Goal: Find specific page/section: Find specific page/section

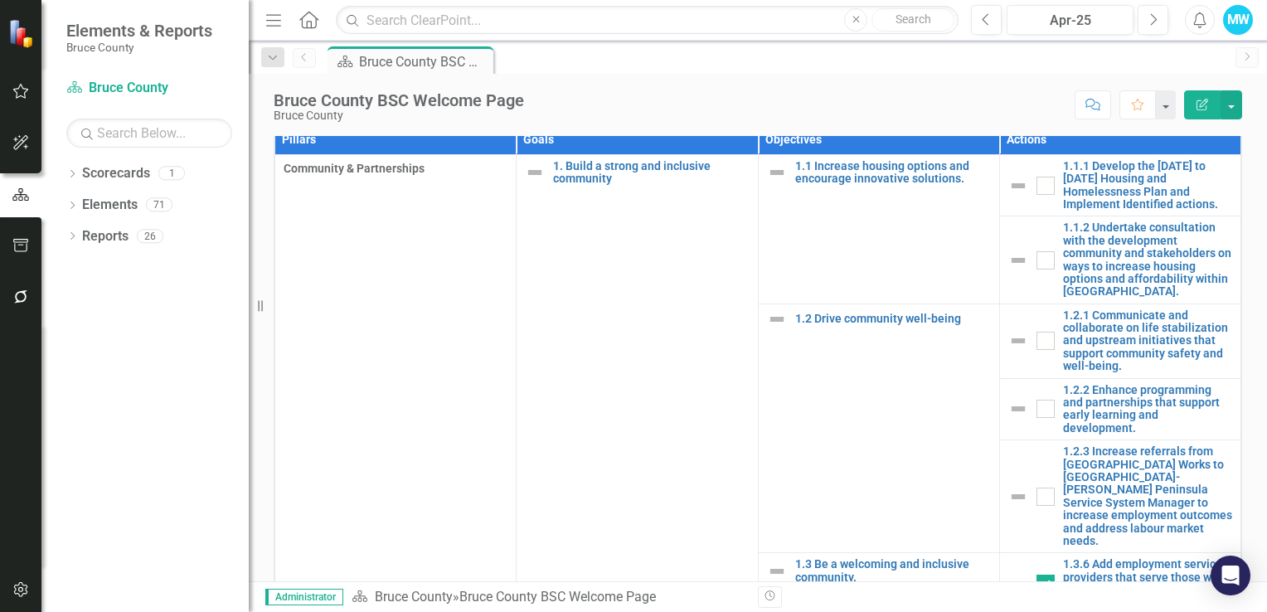
scroll to position [297, 0]
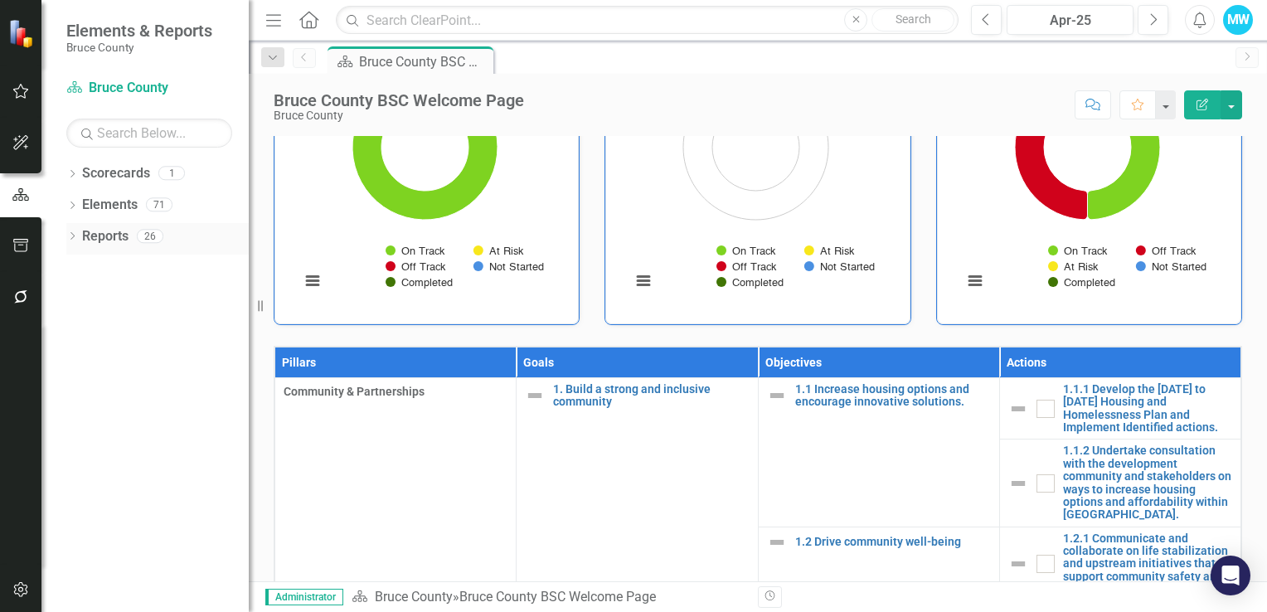
click at [74, 238] on icon "Dropdown" at bounding box center [72, 237] width 12 height 9
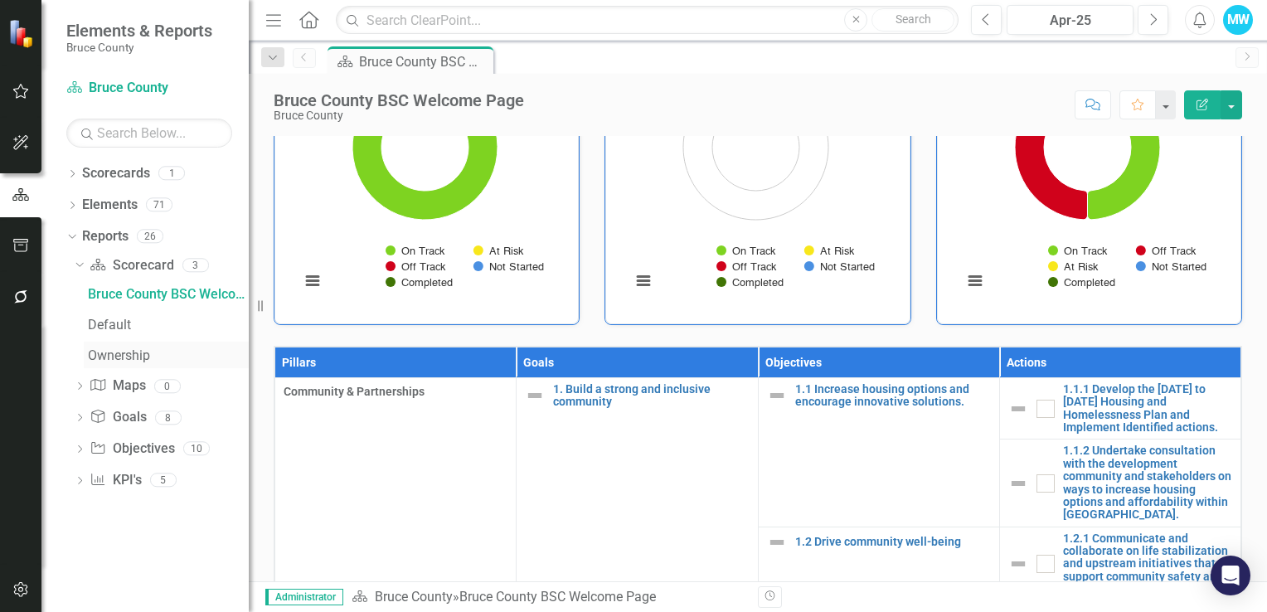
click at [125, 355] on div "Ownership" at bounding box center [168, 355] width 161 height 15
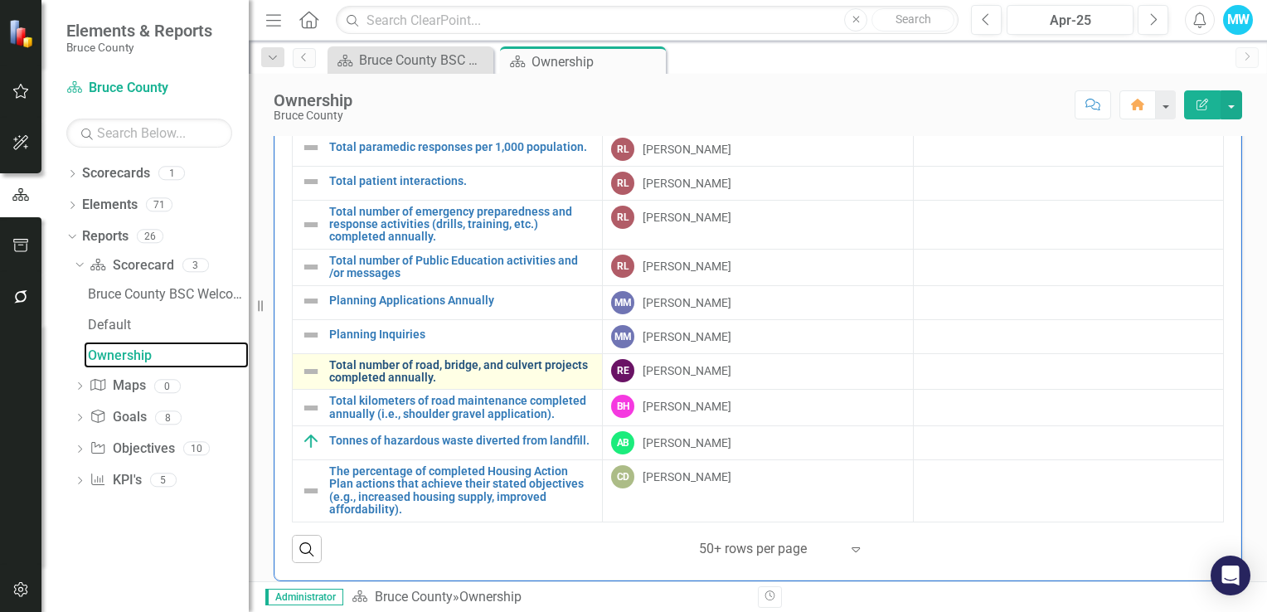
scroll to position [1105, 0]
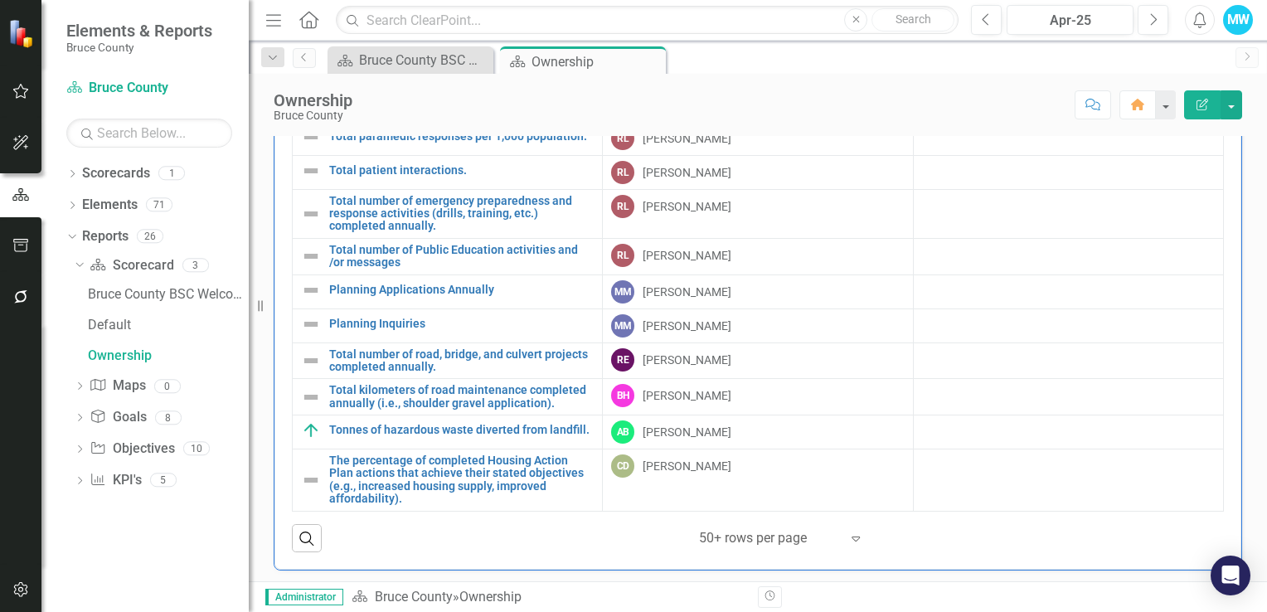
click at [851, 532] on icon "Expand" at bounding box center [855, 537] width 17 height 13
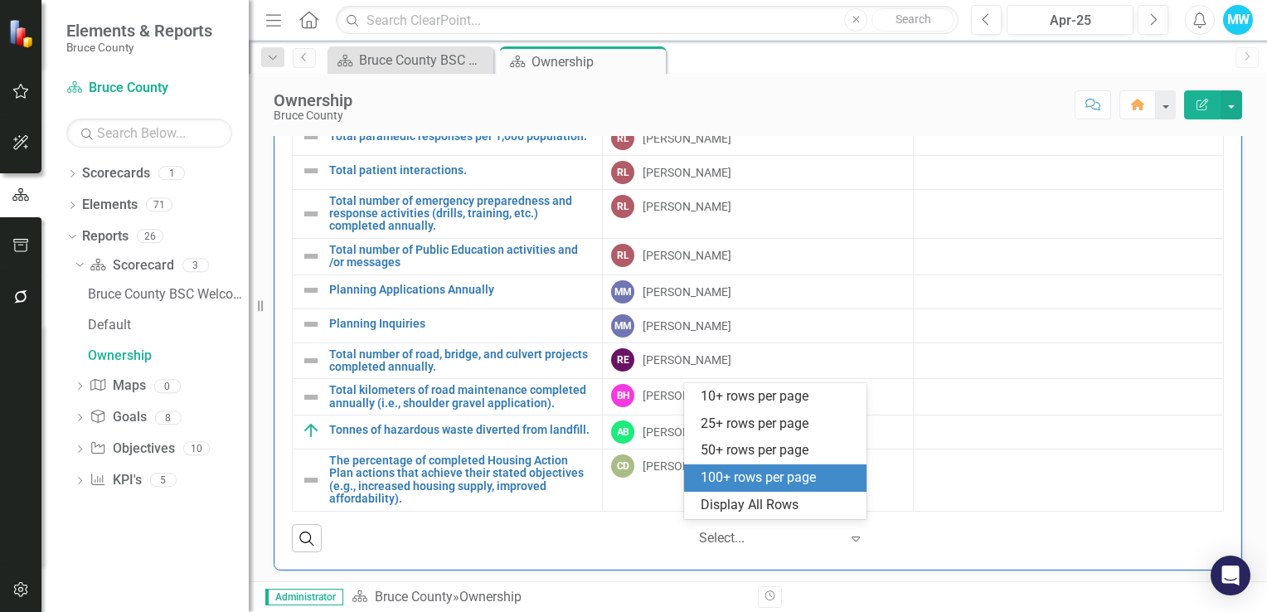
click at [794, 481] on div "100+ rows per page" at bounding box center [779, 477] width 156 height 19
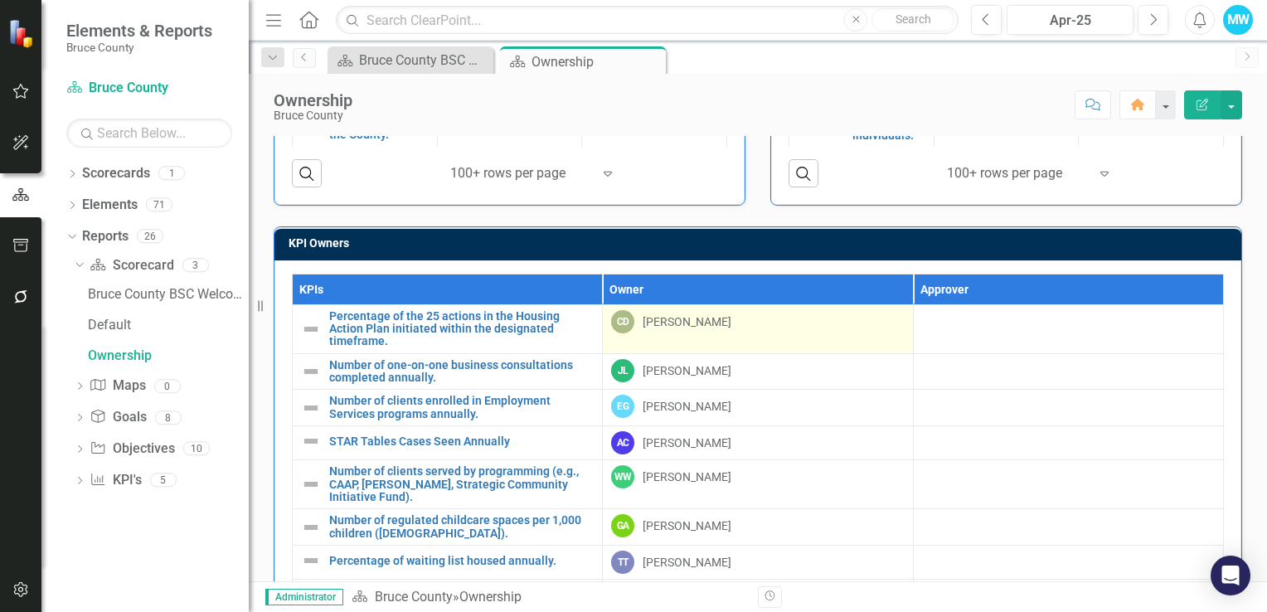
scroll to position [856, 0]
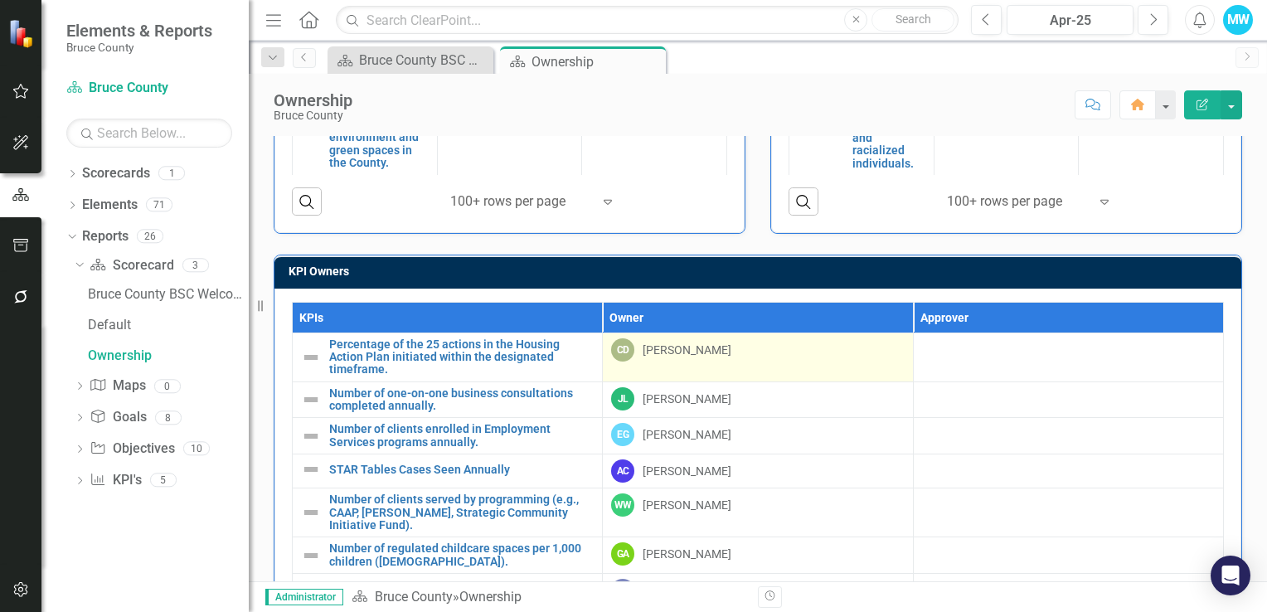
click at [655, 351] on div "[PERSON_NAME]" at bounding box center [687, 350] width 89 height 17
click at [657, 350] on div "[PERSON_NAME]" at bounding box center [687, 350] width 89 height 17
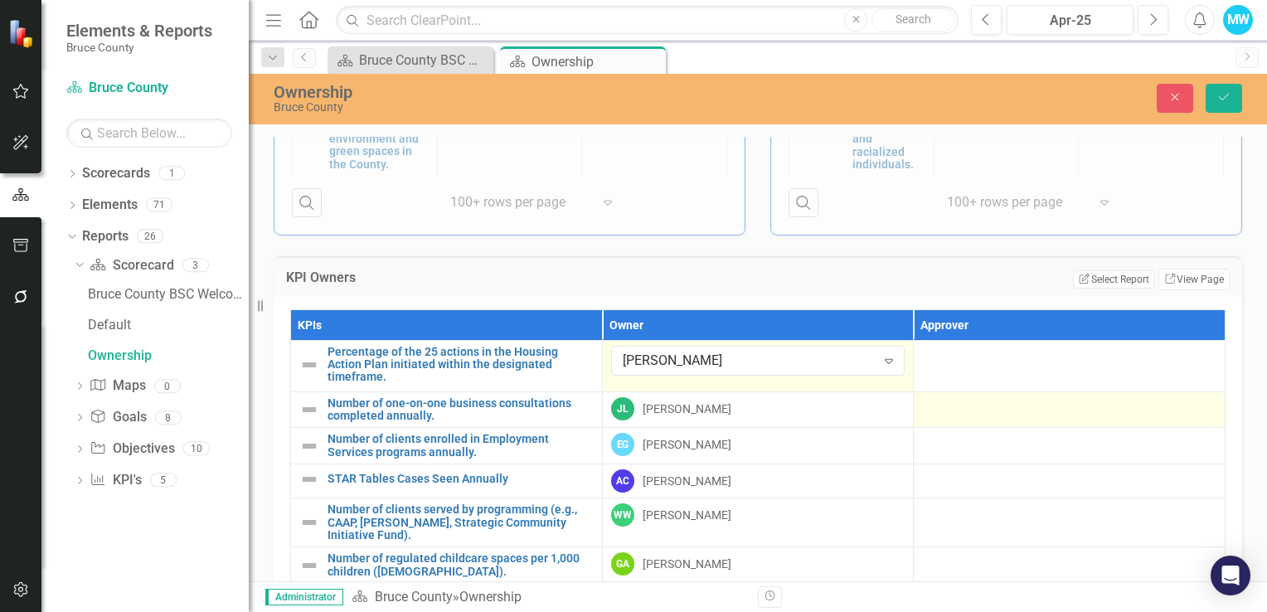
click at [975, 397] on div at bounding box center [1069, 407] width 294 height 20
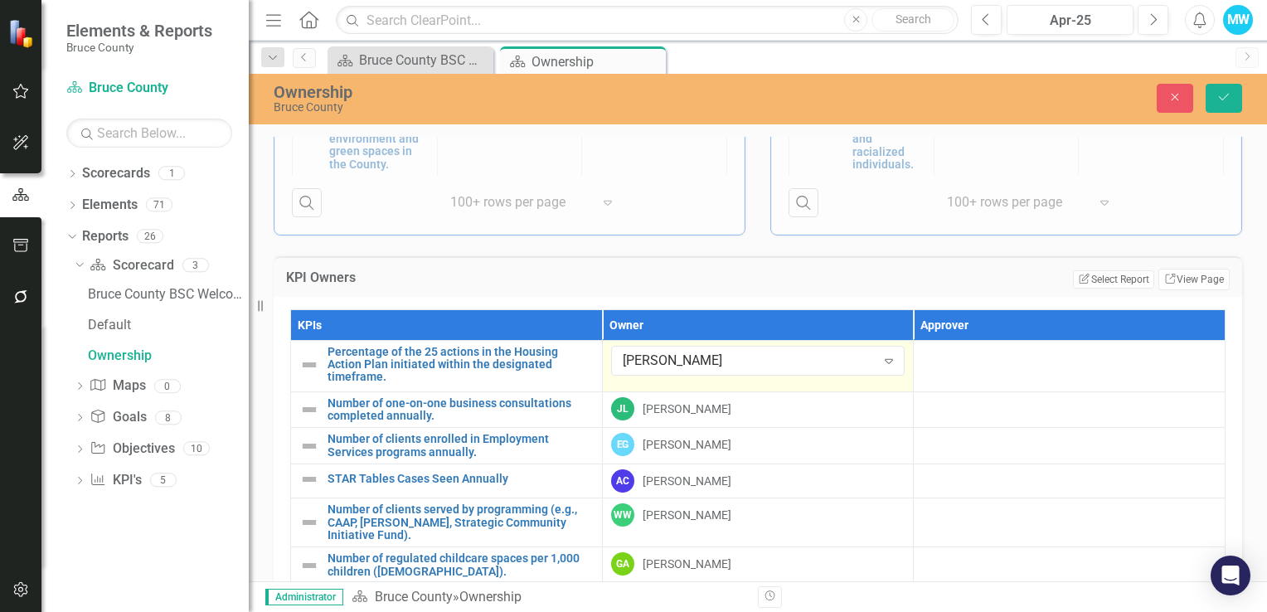
click at [892, 274] on td "Edit Report Select Report Link View Page" at bounding box center [902, 280] width 653 height 22
click at [282, 256] on div "KPI Owners Edit Report Select Report Link View Page" at bounding box center [758, 276] width 968 height 41
click at [283, 256] on div "KPI Owners Edit Report Select Report Link View Page" at bounding box center [758, 276] width 968 height 41
click at [1171, 91] on icon "Close" at bounding box center [1174, 97] width 15 height 12
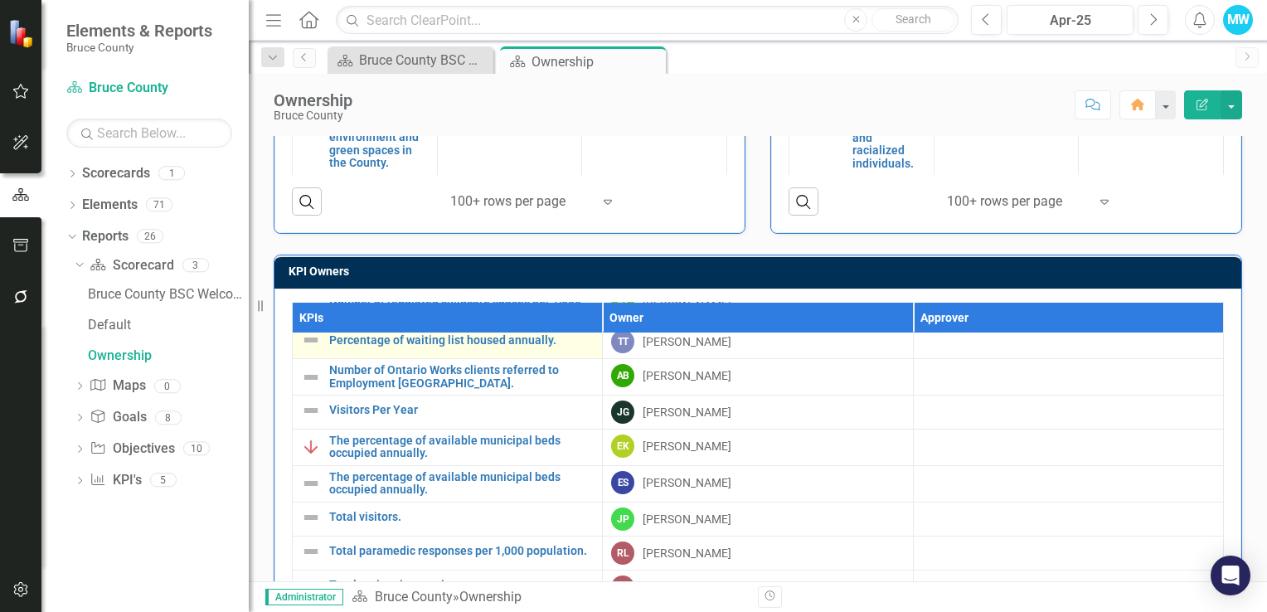
scroll to position [332, 0]
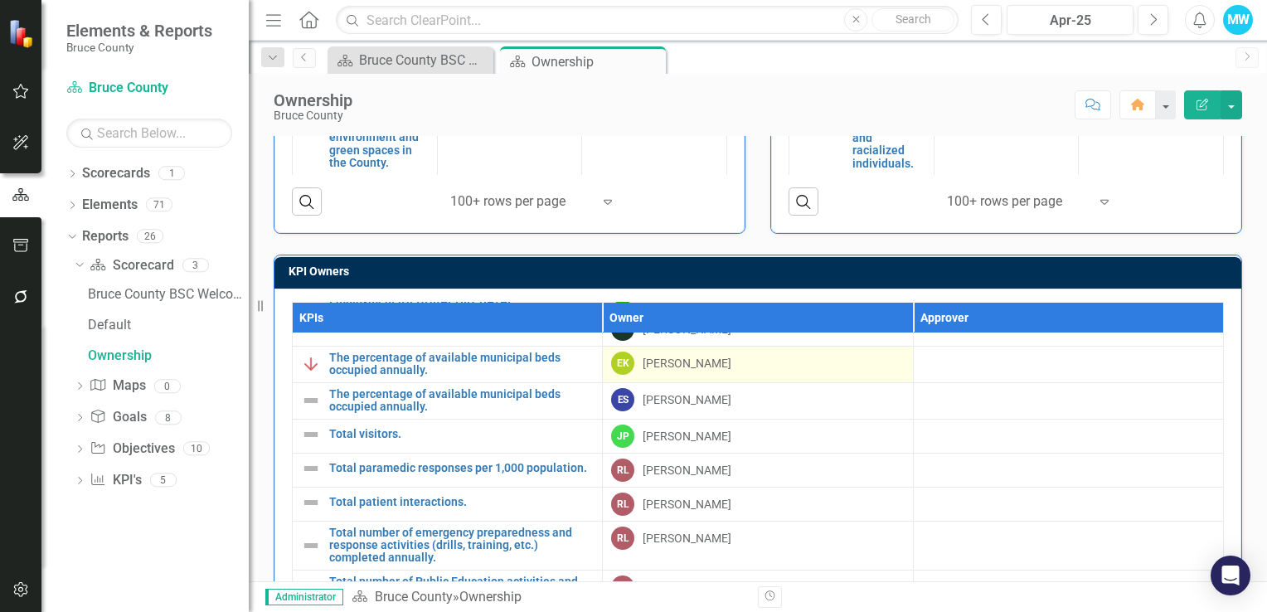
click at [831, 353] on div "EK [PERSON_NAME]" at bounding box center [757, 363] width 293 height 23
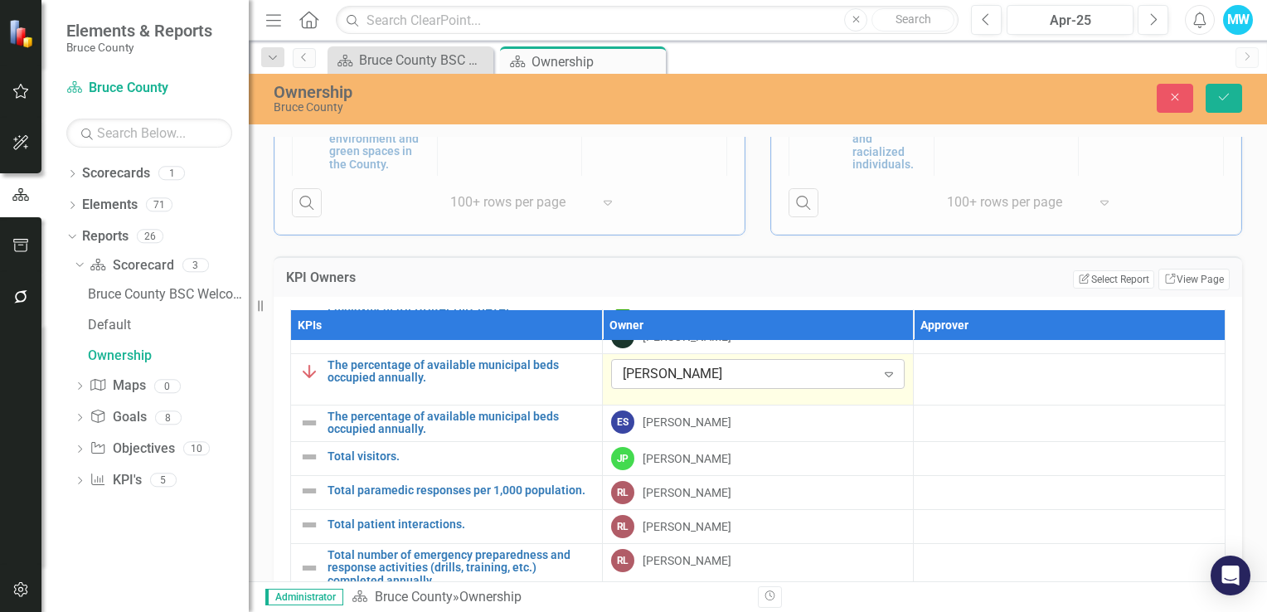
click at [880, 370] on icon "Expand" at bounding box center [888, 373] width 17 height 13
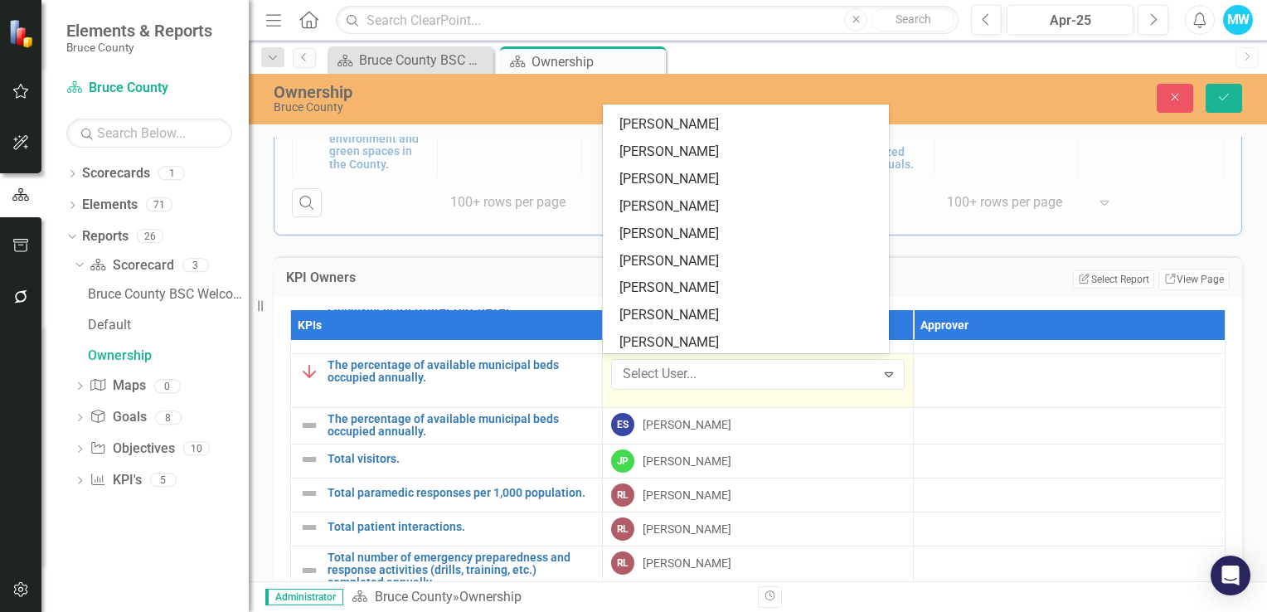
scroll to position [0, 0]
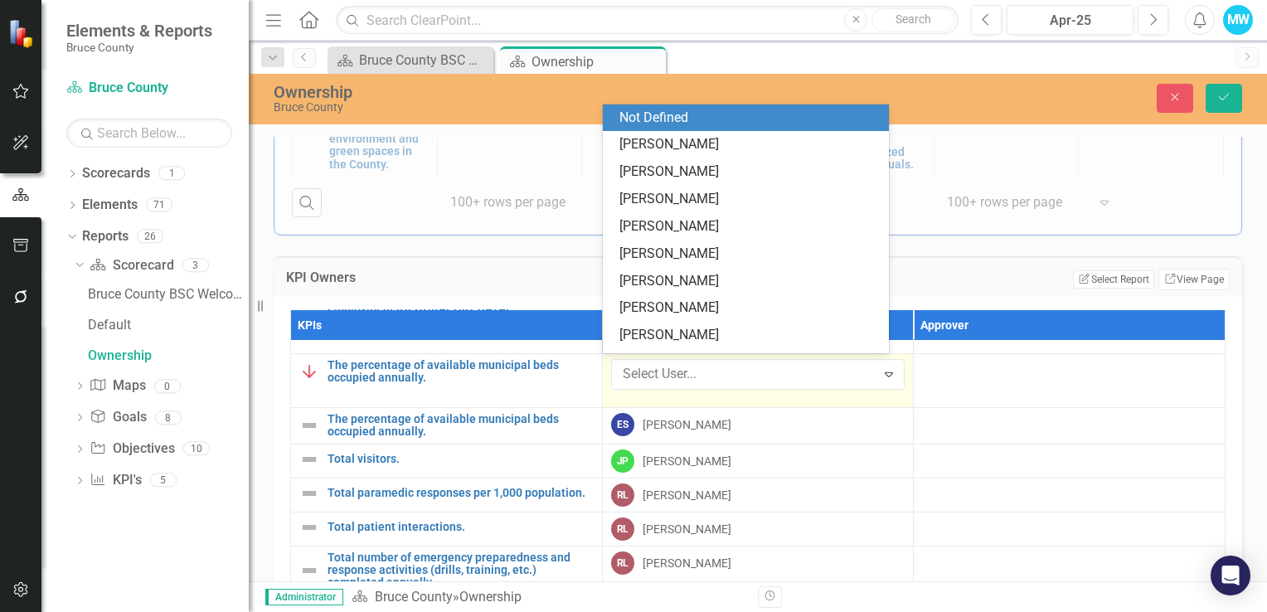
click at [713, 119] on div "Not Defined" at bounding box center [749, 118] width 260 height 19
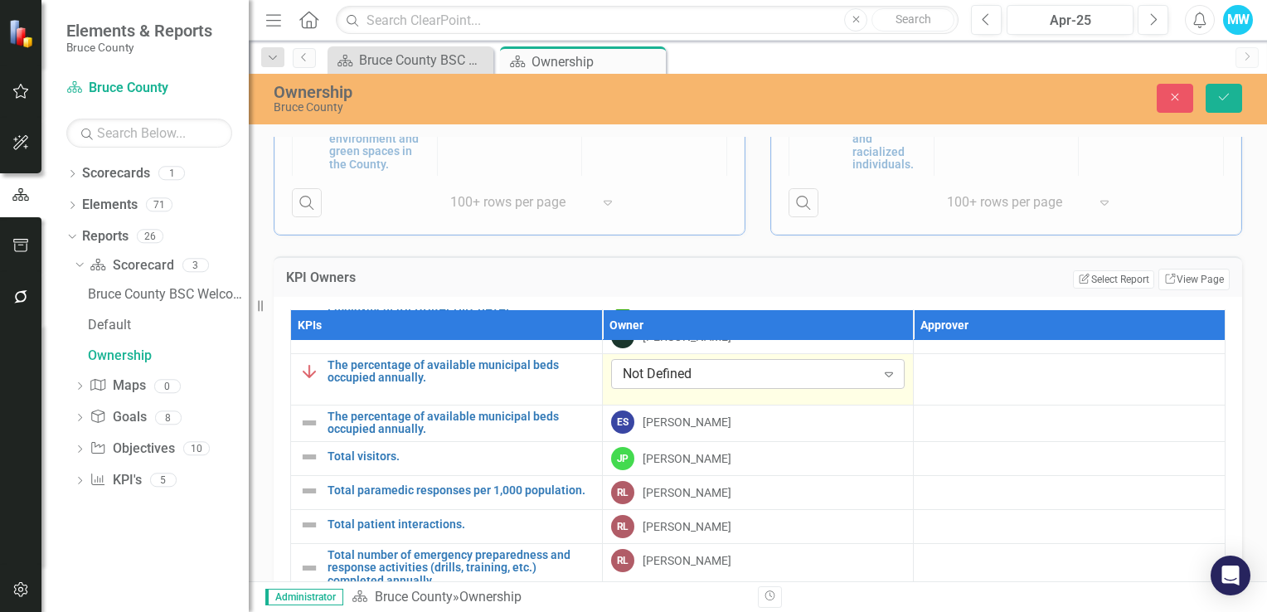
click at [706, 365] on div "Not Defined" at bounding box center [749, 374] width 253 height 19
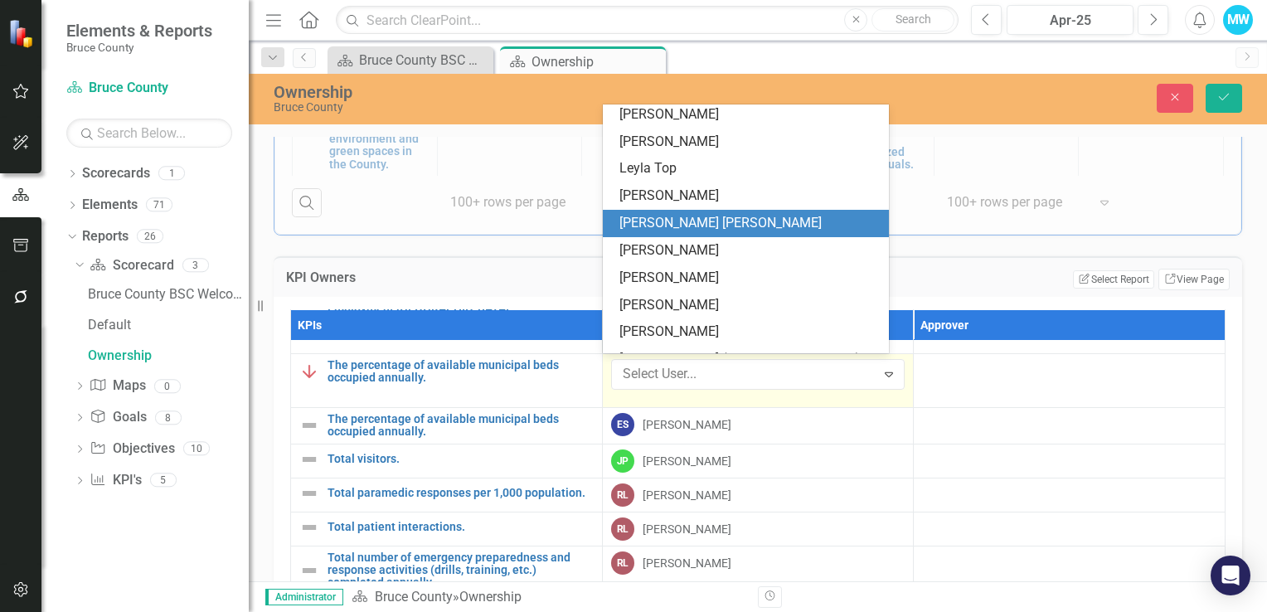
scroll to position [2093, 0]
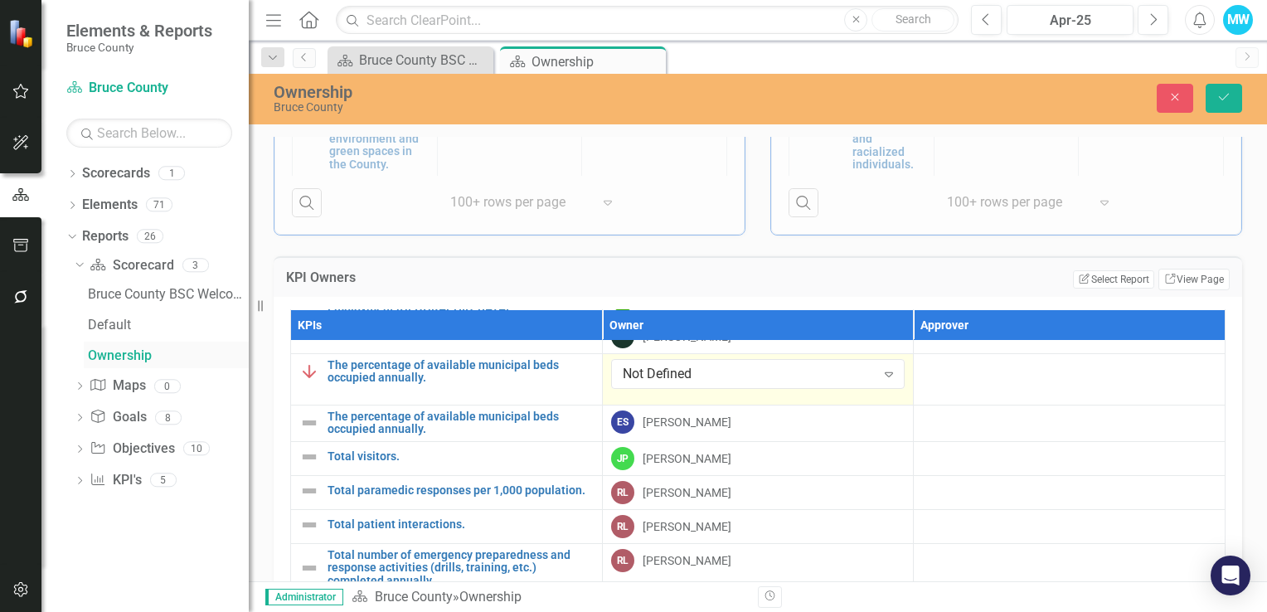
click at [210, 344] on link "Ownership" at bounding box center [166, 355] width 165 height 27
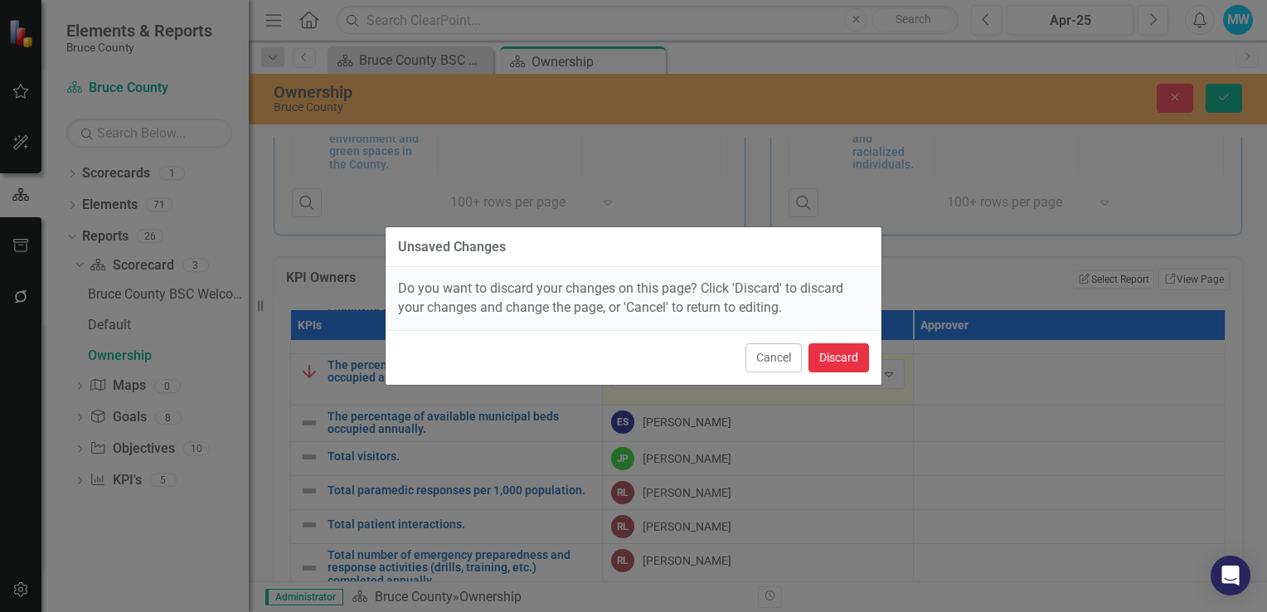
click at [827, 366] on button "Discard" at bounding box center [838, 357] width 61 height 29
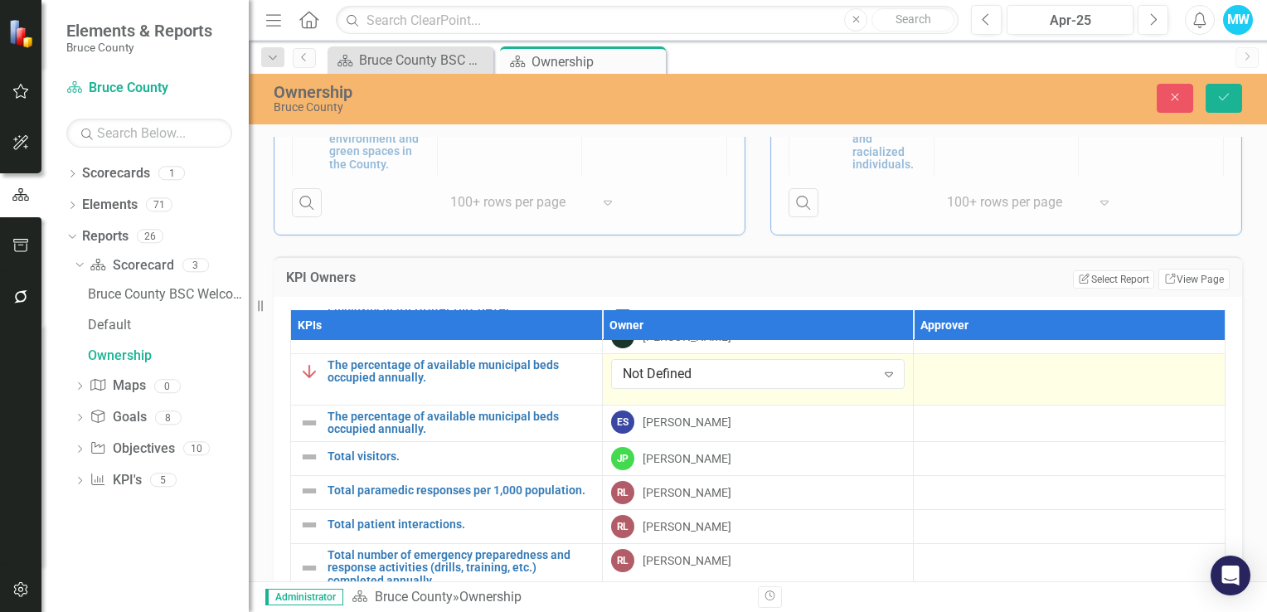
click at [947, 373] on td at bounding box center [1070, 379] width 312 height 51
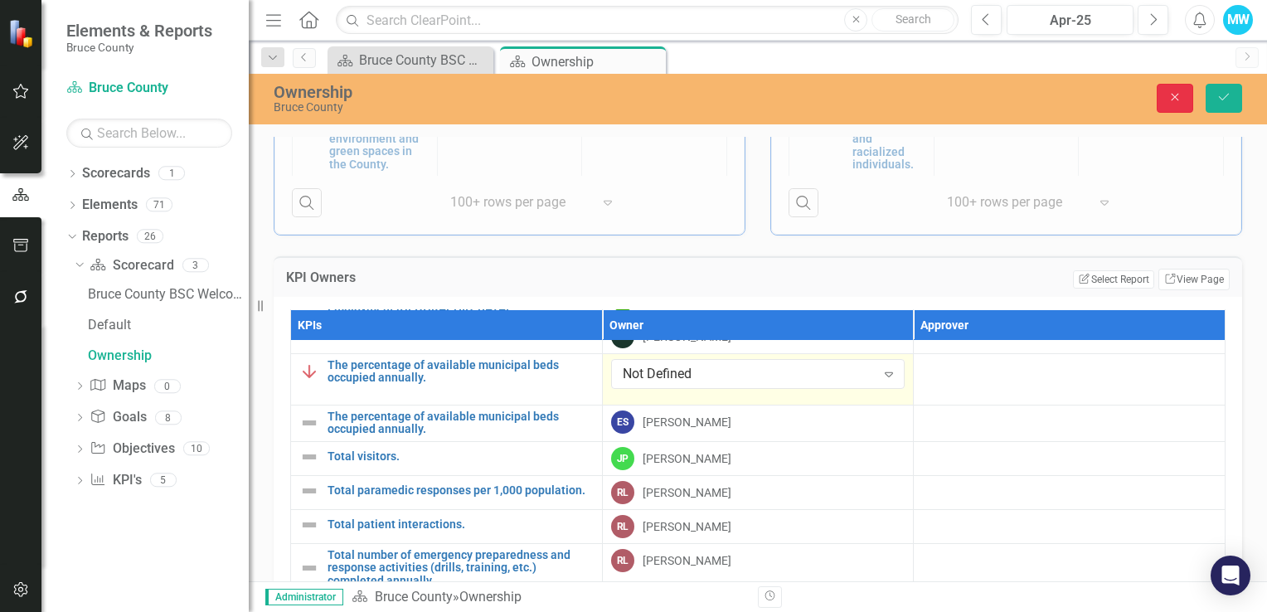
click at [1180, 91] on icon "Close" at bounding box center [1174, 97] width 15 height 12
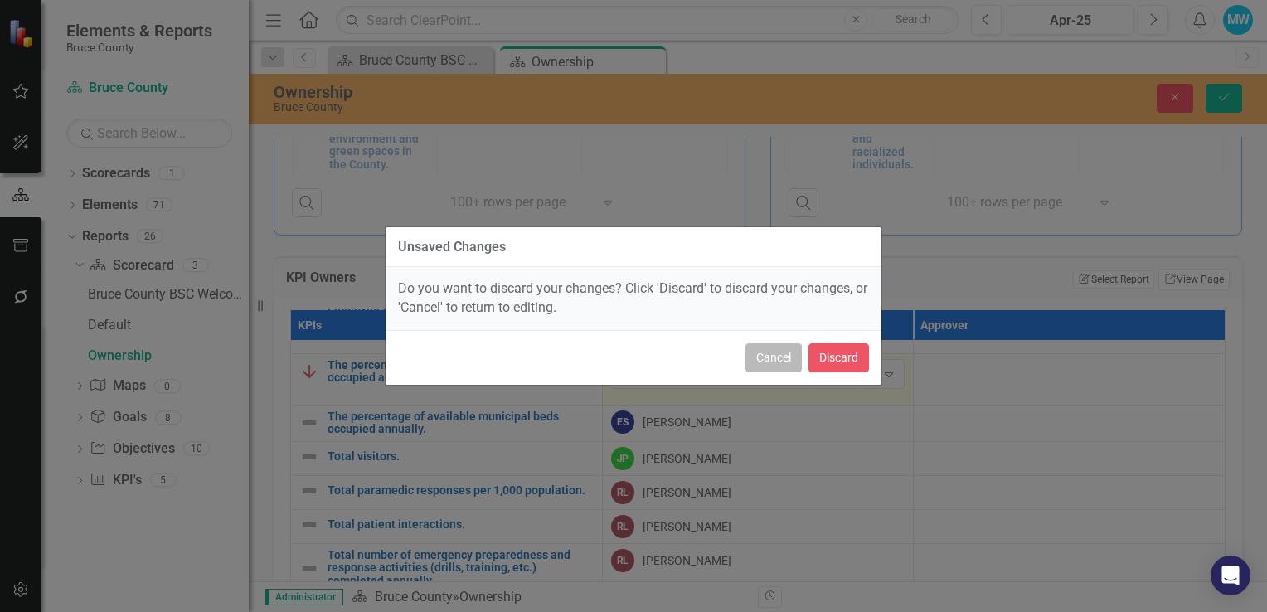
click at [798, 358] on button "Cancel" at bounding box center [773, 357] width 56 height 29
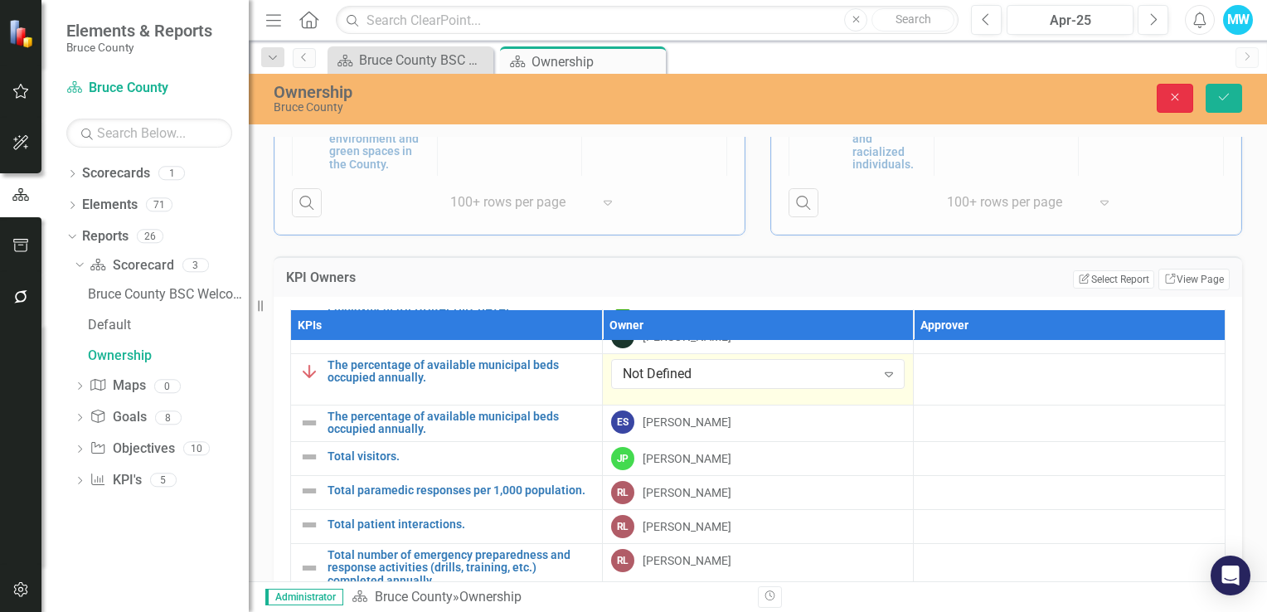
click at [1175, 90] on button "Close" at bounding box center [1175, 98] width 36 height 29
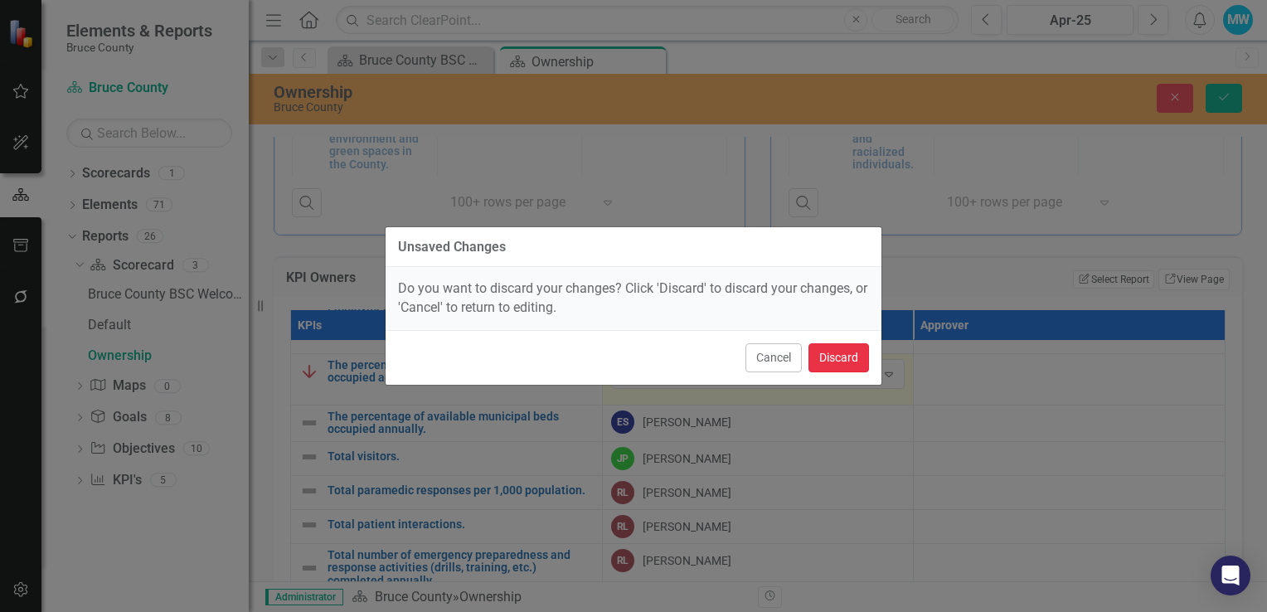
click at [846, 370] on button "Discard" at bounding box center [838, 357] width 61 height 29
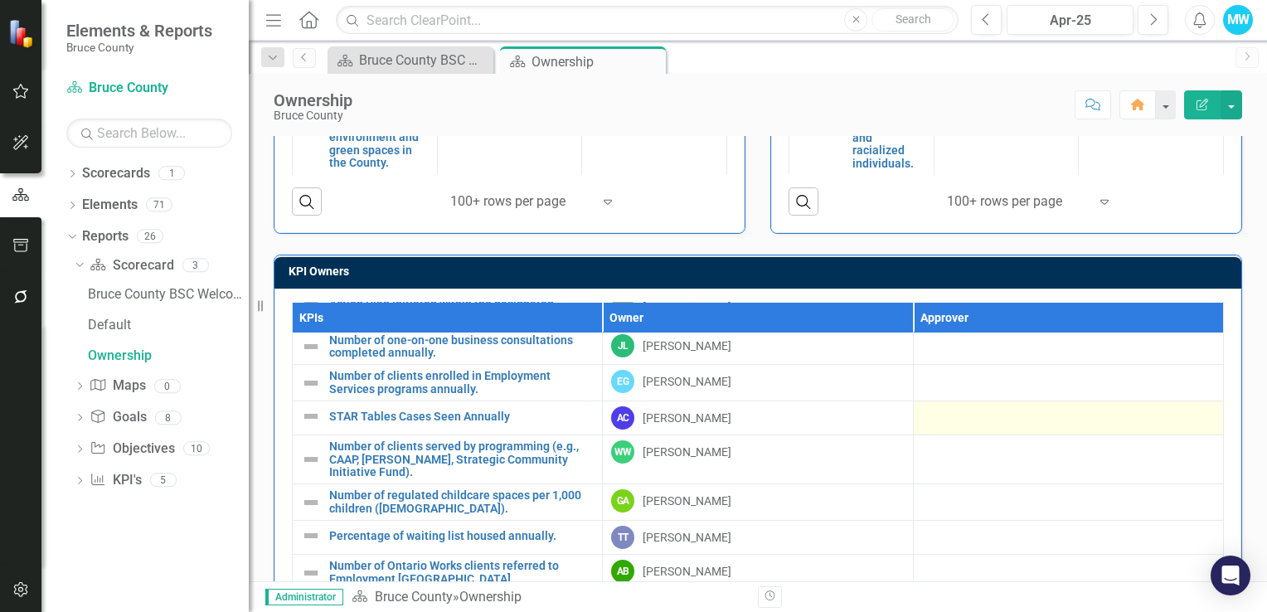
scroll to position [0, 0]
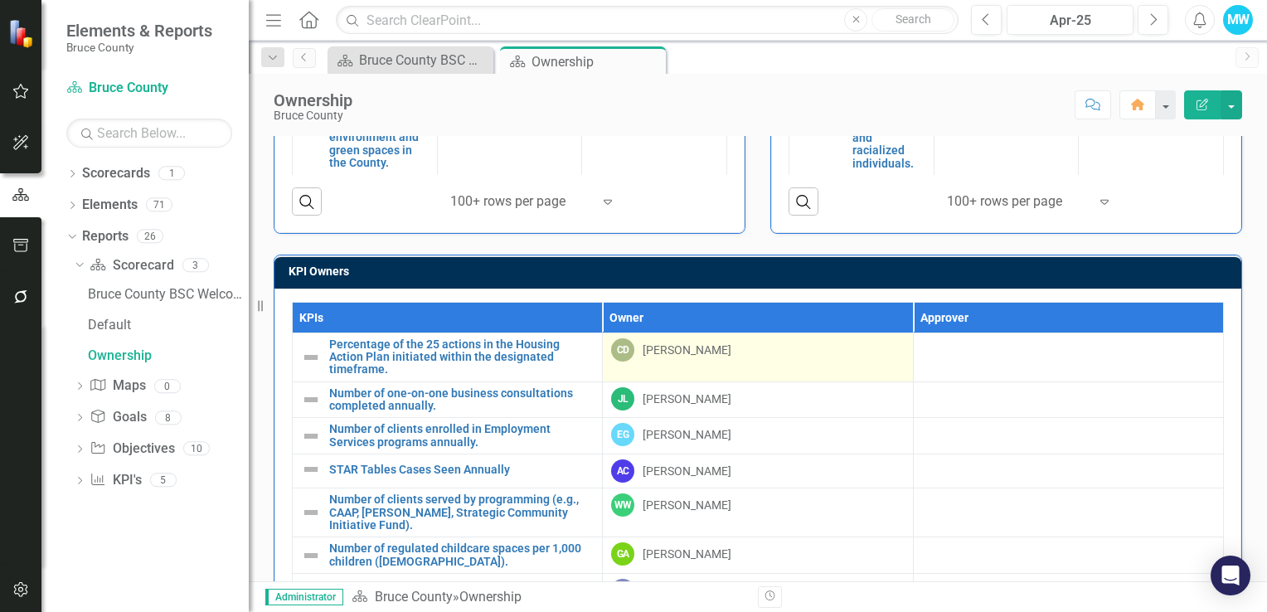
click at [858, 317] on th "Owner" at bounding box center [758, 317] width 310 height 31
click at [885, 313] on th "Owner Sort Ascending" at bounding box center [758, 317] width 310 height 31
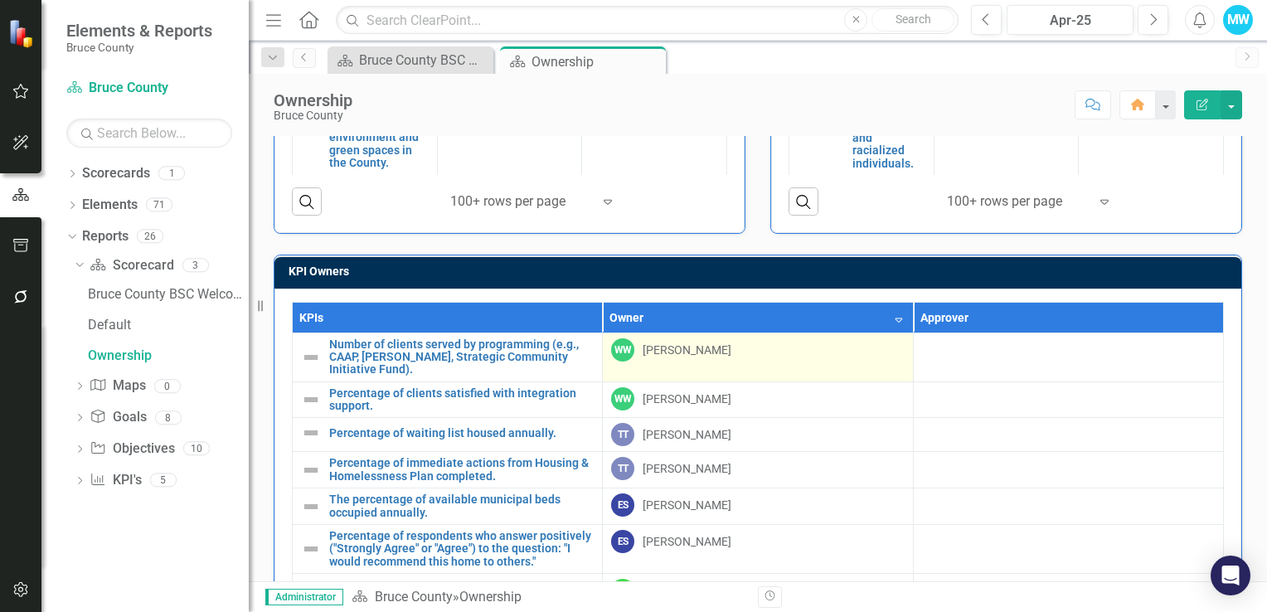
click at [868, 348] on div "WW [PERSON_NAME]" at bounding box center [757, 349] width 293 height 23
click at [856, 362] on td "WW [PERSON_NAME]" at bounding box center [758, 356] width 310 height 49
click at [816, 362] on td "WW [PERSON_NAME]" at bounding box center [758, 356] width 310 height 49
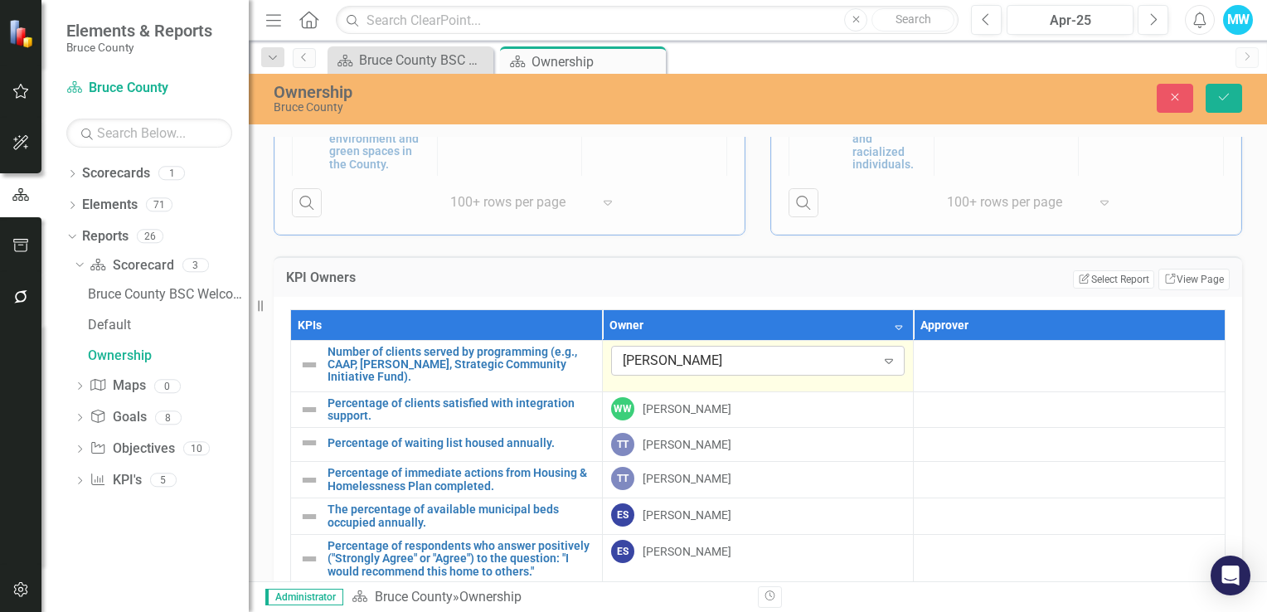
click at [880, 358] on icon "Expand" at bounding box center [888, 360] width 17 height 13
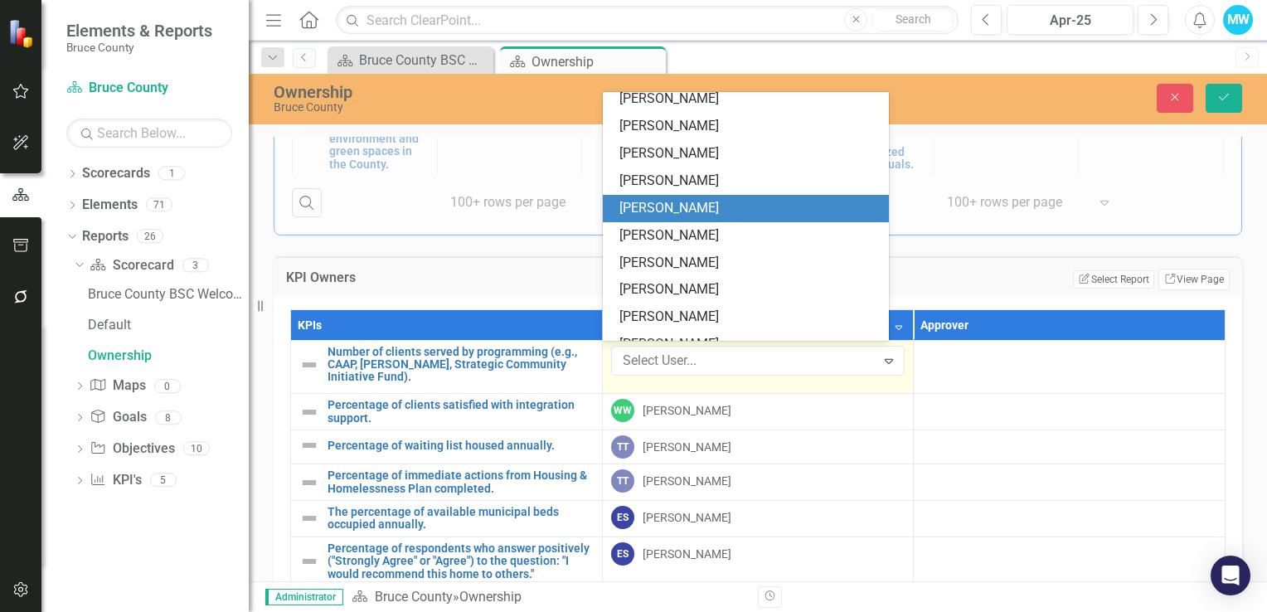
scroll to position [1015, 0]
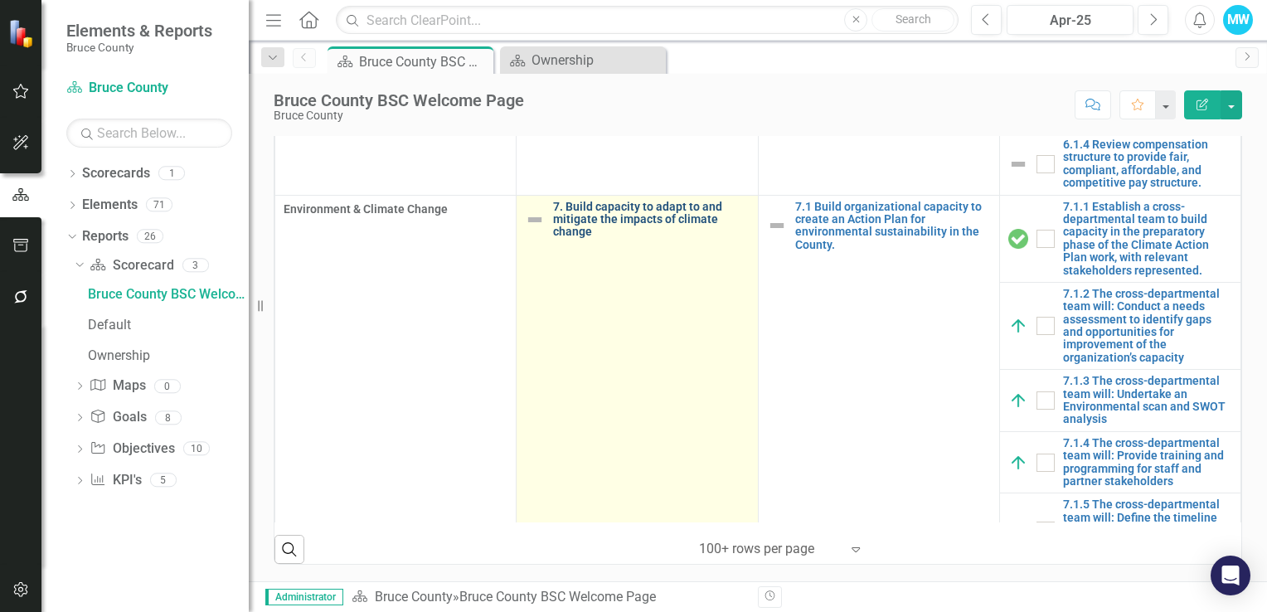
scroll to position [4779, 0]
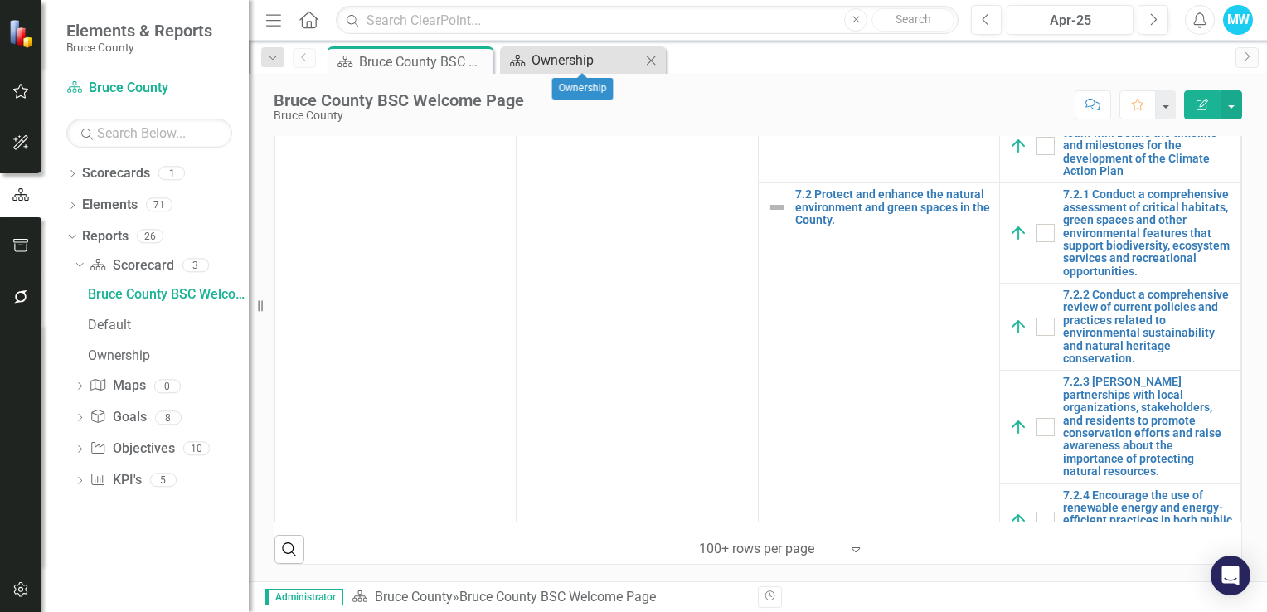
click at [569, 58] on div "Ownership" at bounding box center [585, 60] width 109 height 21
